Goal: Information Seeking & Learning: Learn about a topic

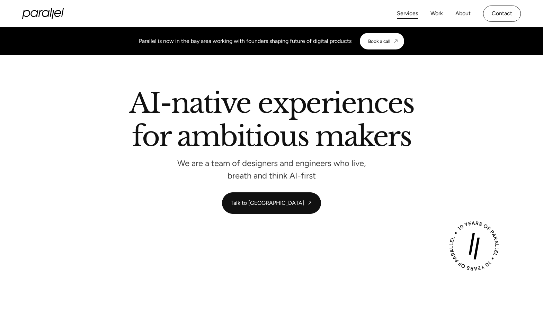
click at [406, 17] on link "Services" at bounding box center [407, 14] width 21 height 10
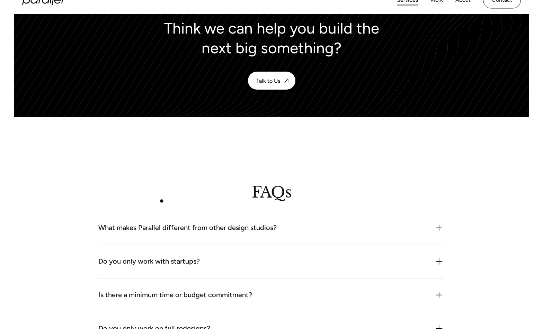
scroll to position [1815, 0]
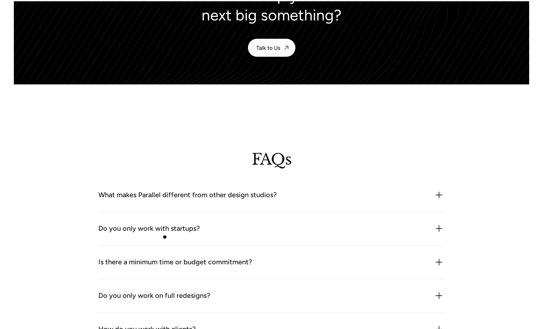
click at [165, 238] on div "Do you only work with startups? Not at all. While we often work with early-stag…" at bounding box center [271, 229] width 346 height 34
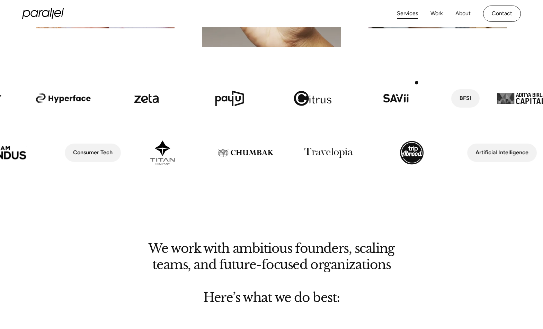
scroll to position [282, 0]
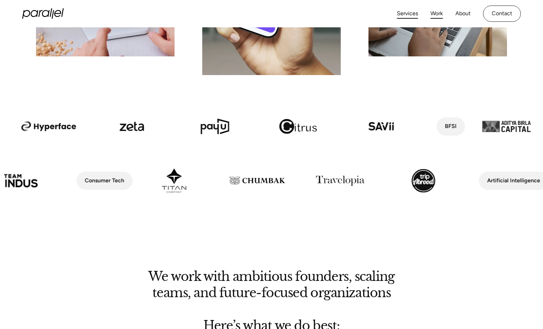
click at [438, 14] on link "Work" at bounding box center [436, 14] width 12 height 10
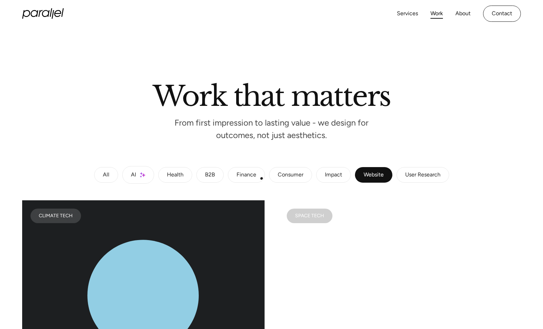
click at [254, 179] on link "Finance" at bounding box center [246, 175] width 37 height 16
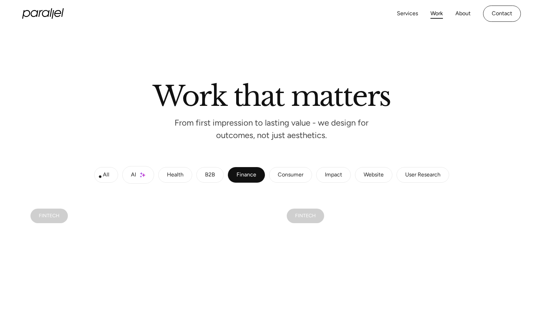
click at [101, 177] on link "All" at bounding box center [106, 175] width 24 height 16
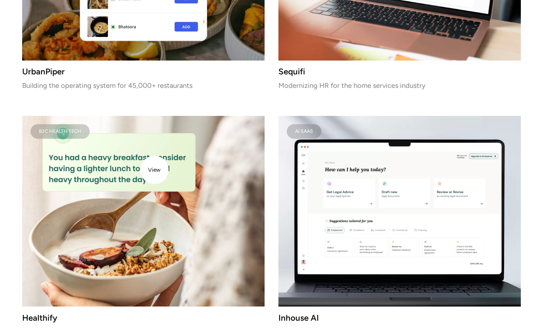
scroll to position [1621, 0]
